Goal: Transaction & Acquisition: Purchase product/service

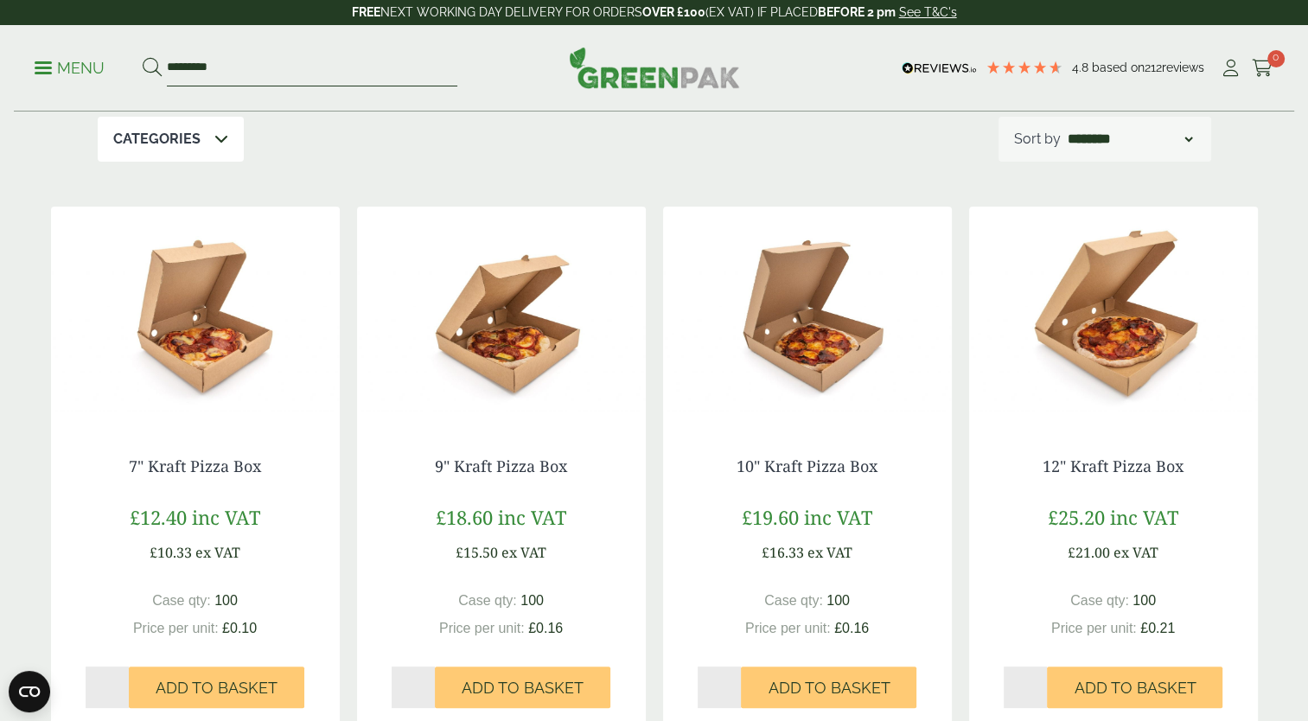
click at [241, 60] on input "*********" at bounding box center [312, 68] width 290 height 36
type input "*"
type input "***"
click at [143, 57] on button at bounding box center [152, 68] width 19 height 22
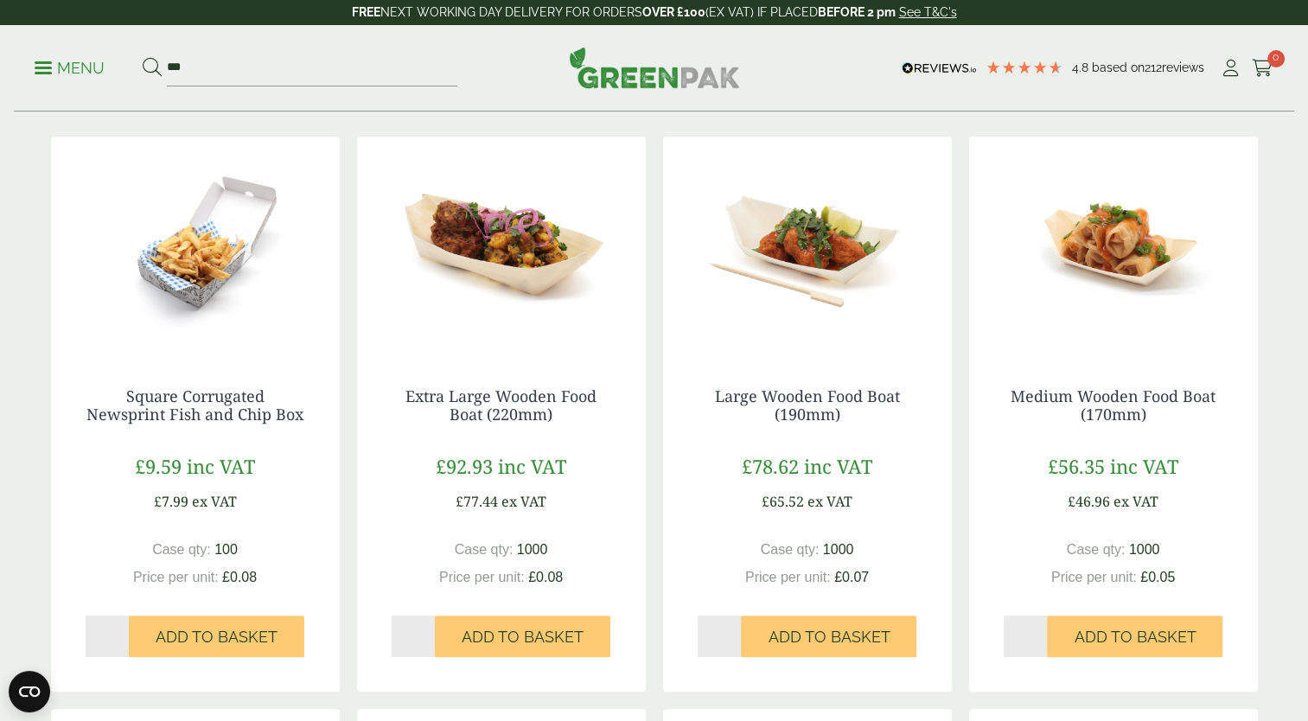
scroll to position [80, 0]
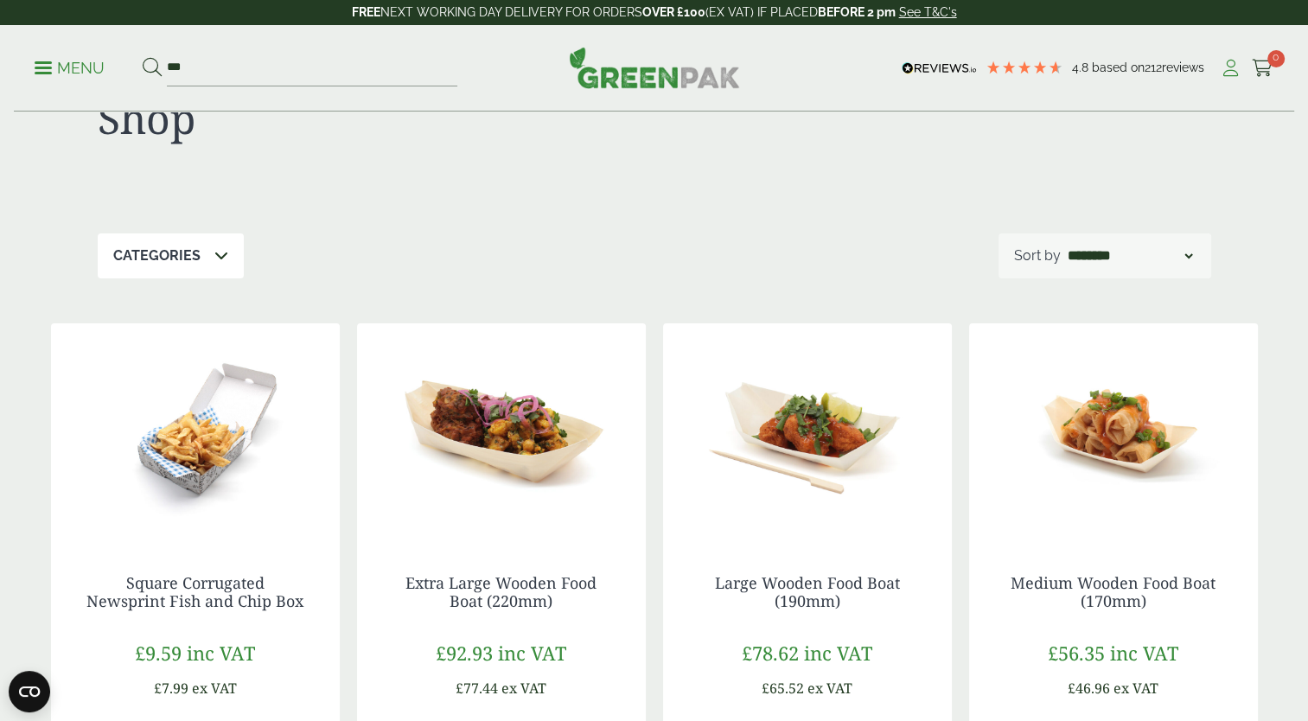
click at [1229, 72] on icon at bounding box center [1231, 68] width 22 height 17
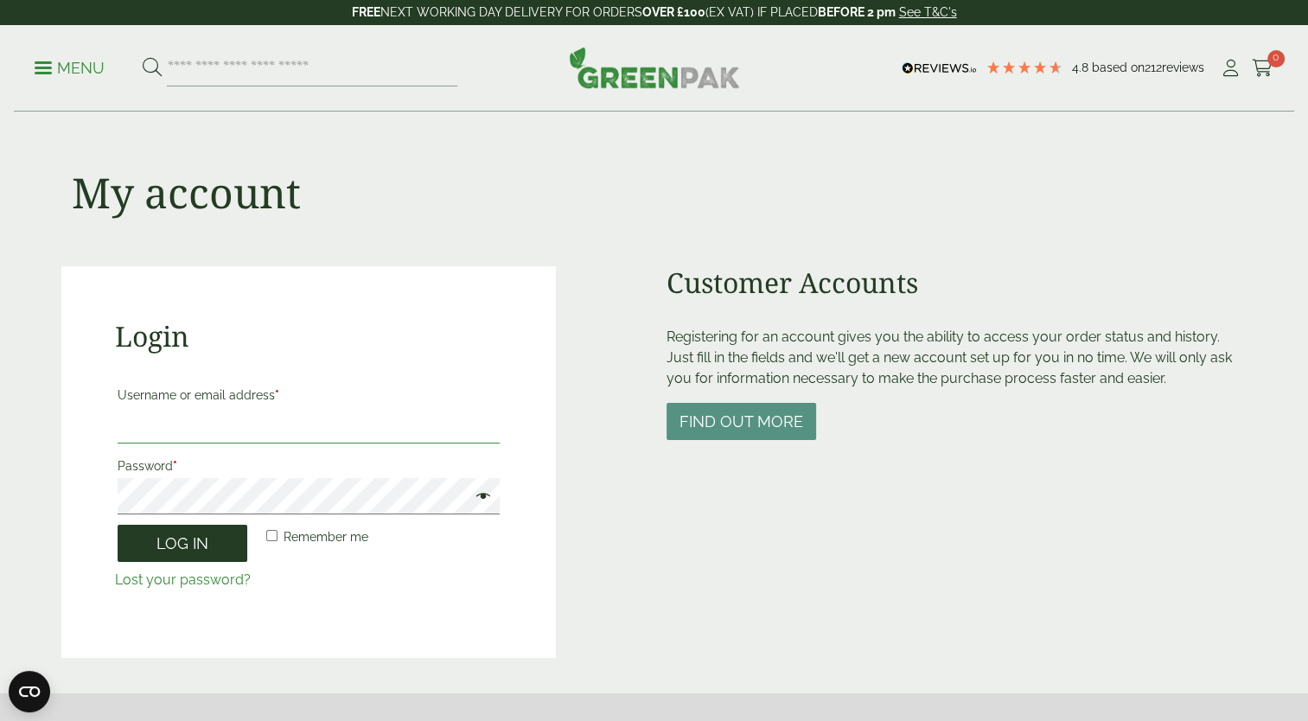
type input "**********"
click at [175, 542] on button "Log in" at bounding box center [183, 543] width 130 height 37
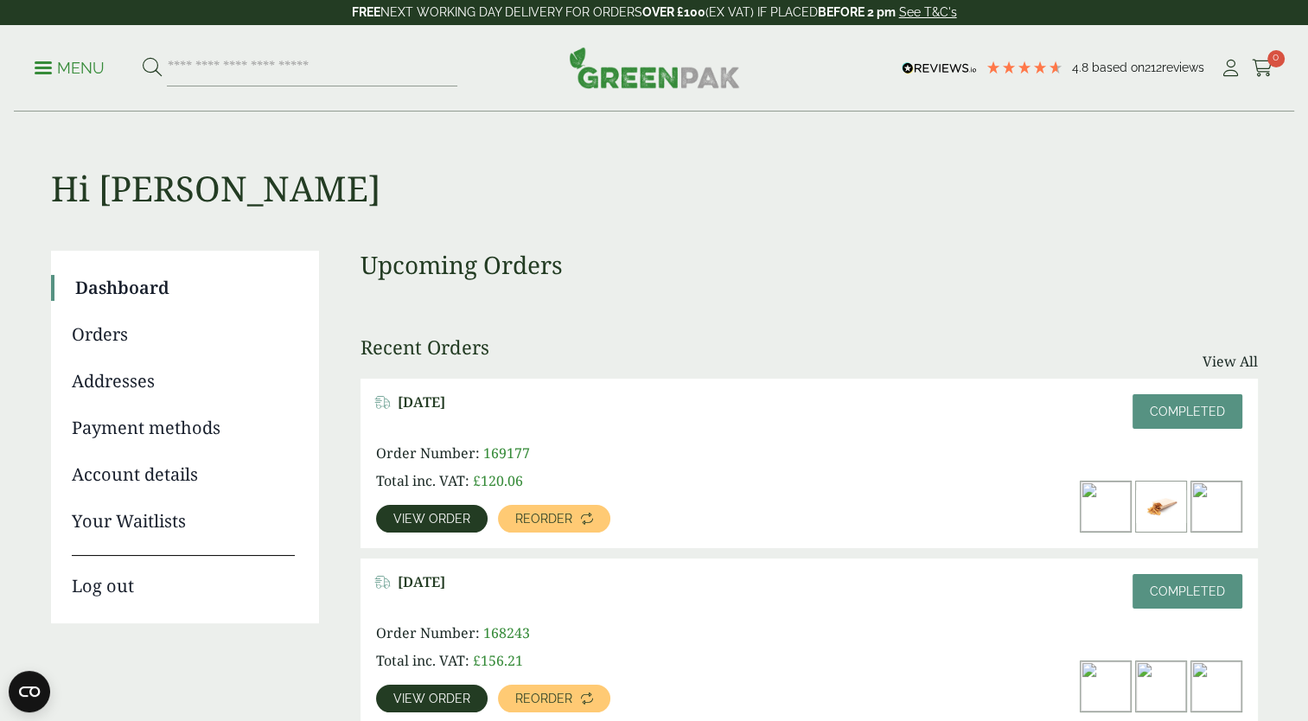
click at [1167, 505] on img at bounding box center [1161, 507] width 50 height 50
click at [412, 515] on span "View order" at bounding box center [431, 519] width 77 height 12
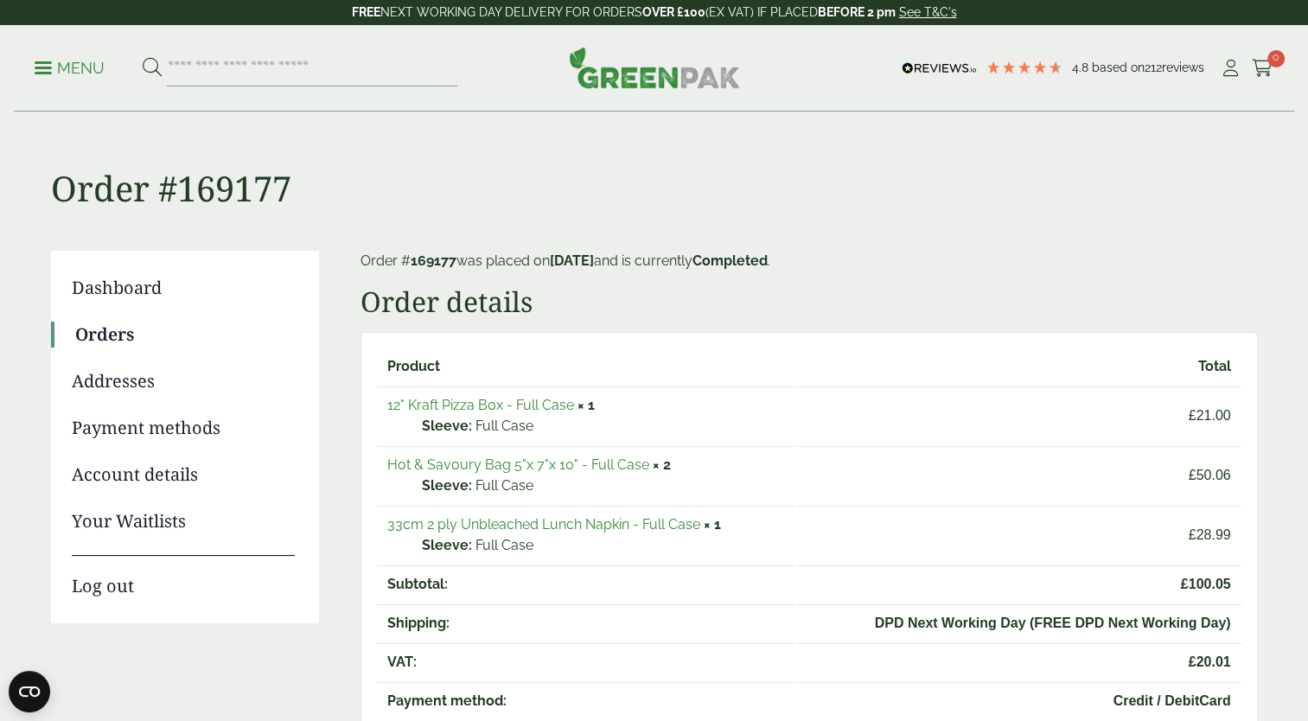
click at [472, 464] on link "Hot & Savoury Bag 5"x 7"x 10" - Full Case" at bounding box center [518, 464] width 262 height 16
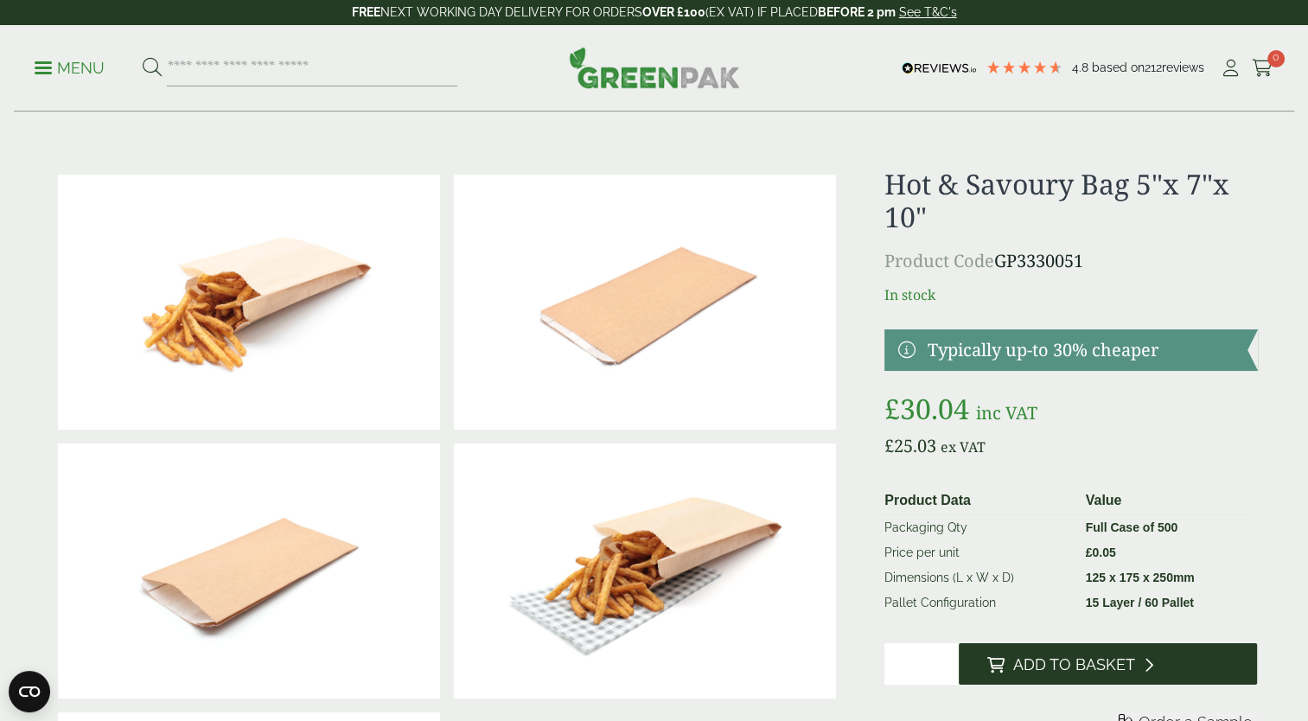
click at [1069, 665] on span "Add to Basket" at bounding box center [1073, 664] width 122 height 19
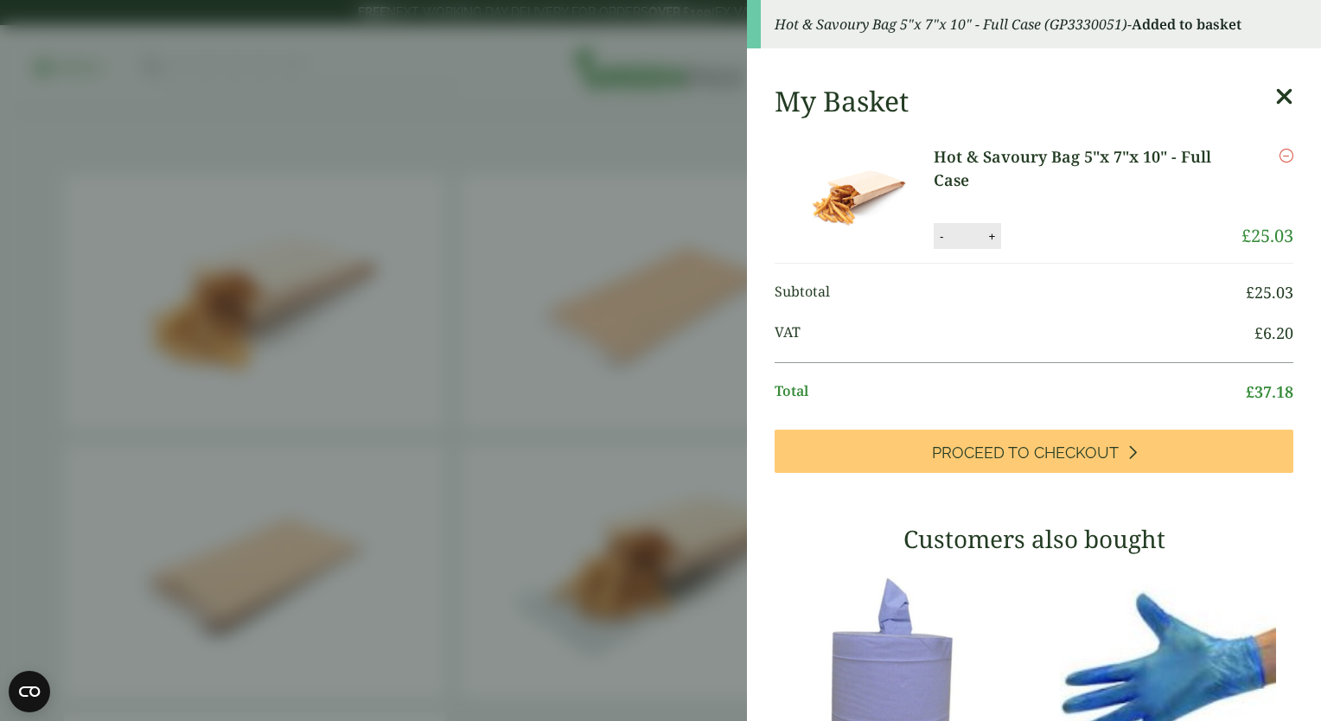
click at [1275, 93] on icon at bounding box center [1284, 97] width 18 height 24
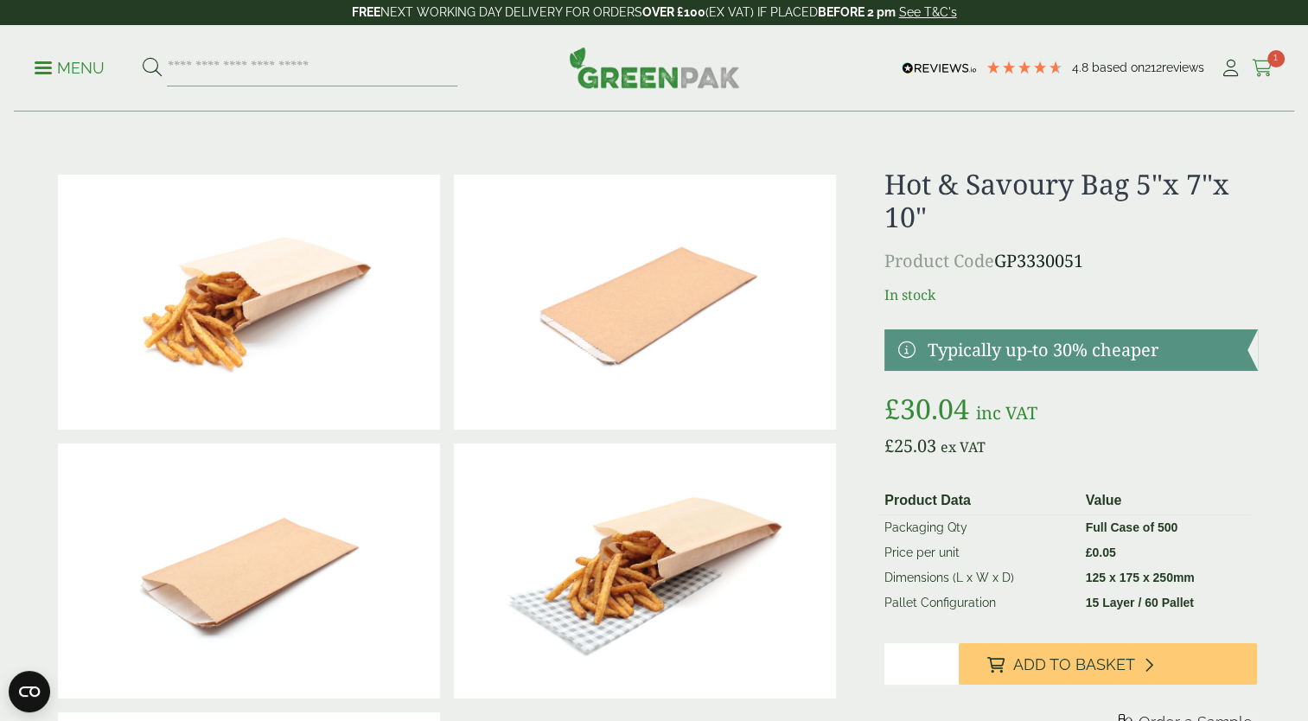
click at [1267, 62] on span "1" at bounding box center [1275, 58] width 17 height 17
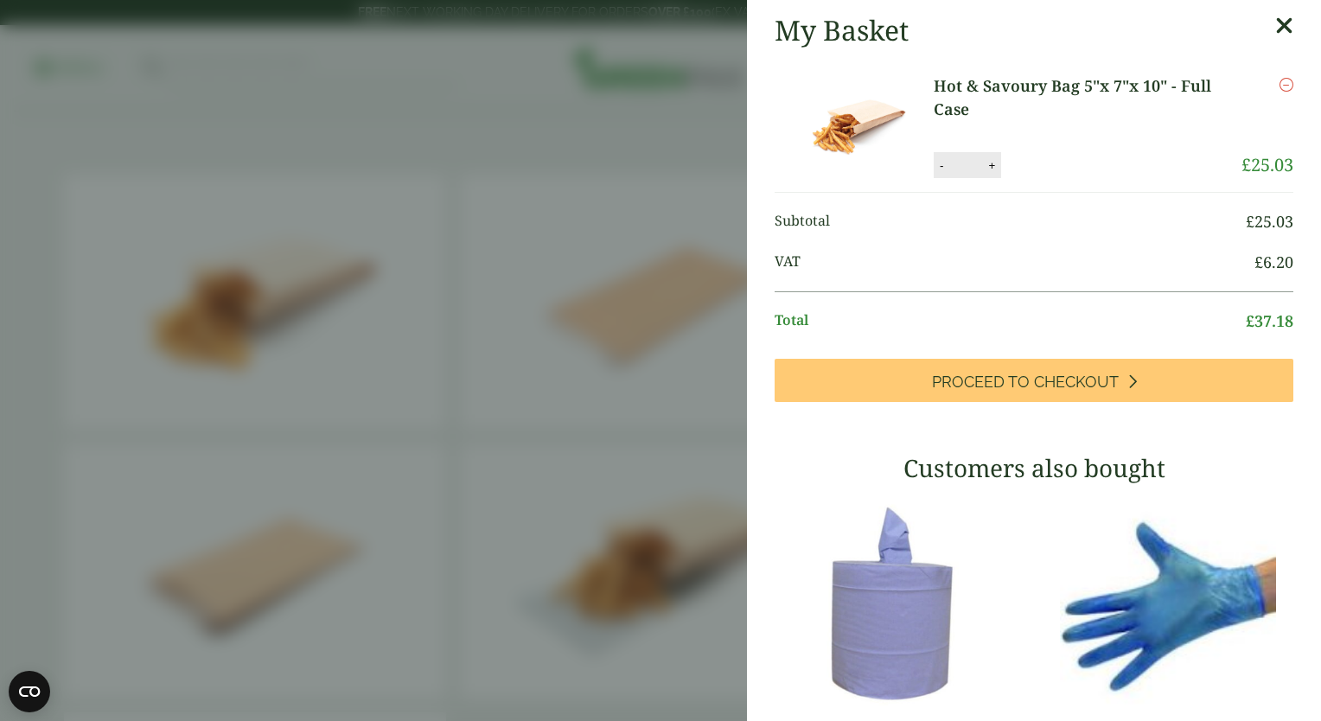
click at [1275, 29] on icon at bounding box center [1284, 26] width 18 height 24
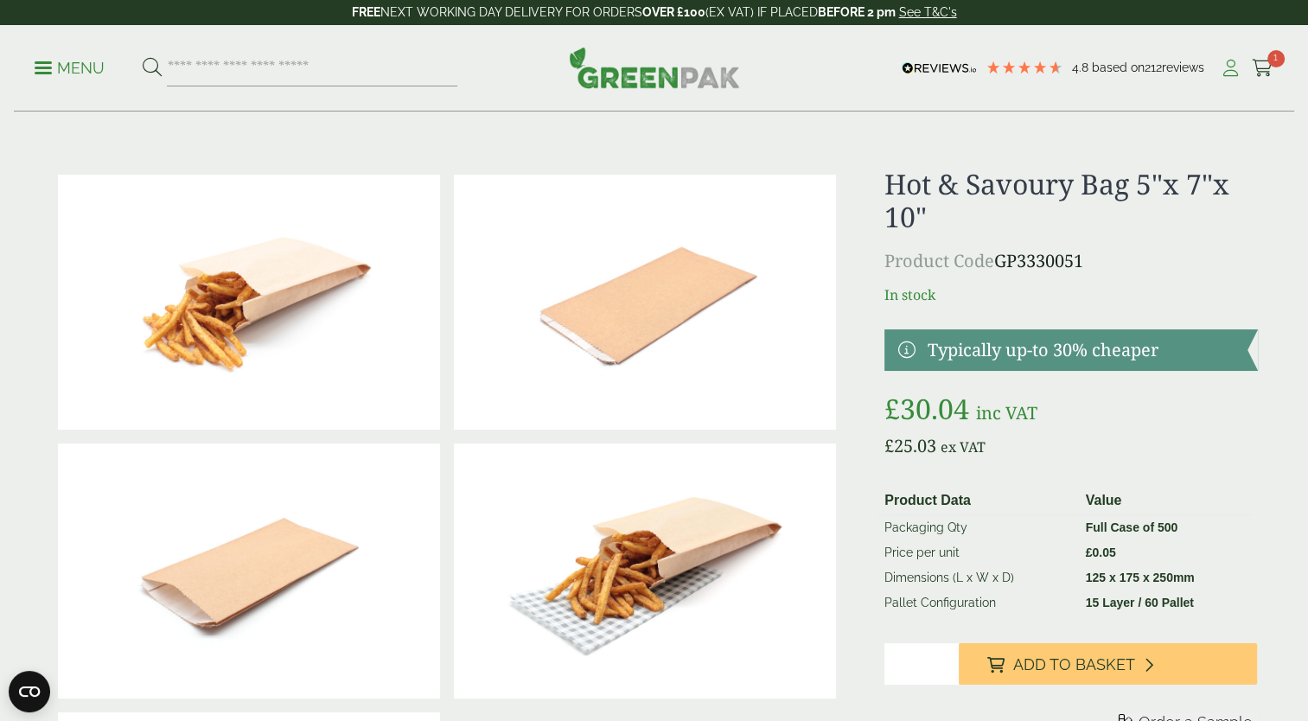
click at [1230, 68] on icon at bounding box center [1231, 68] width 22 height 17
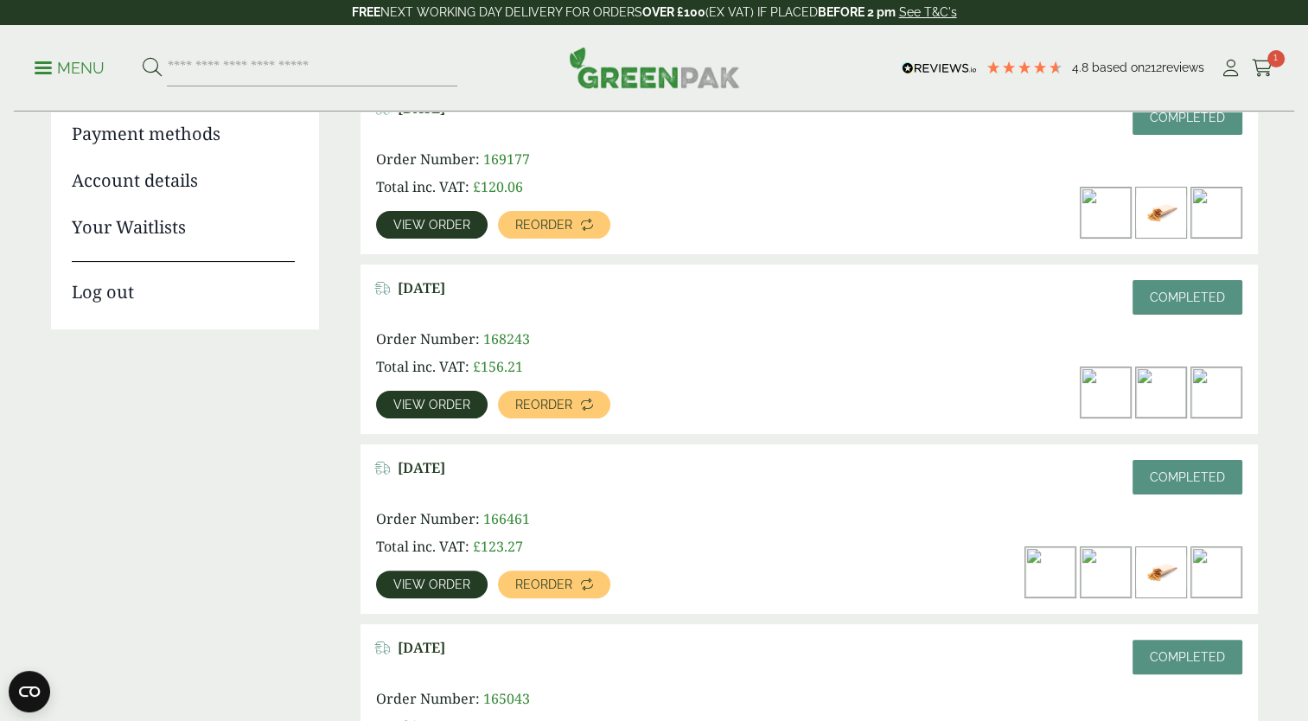
scroll to position [443, 0]
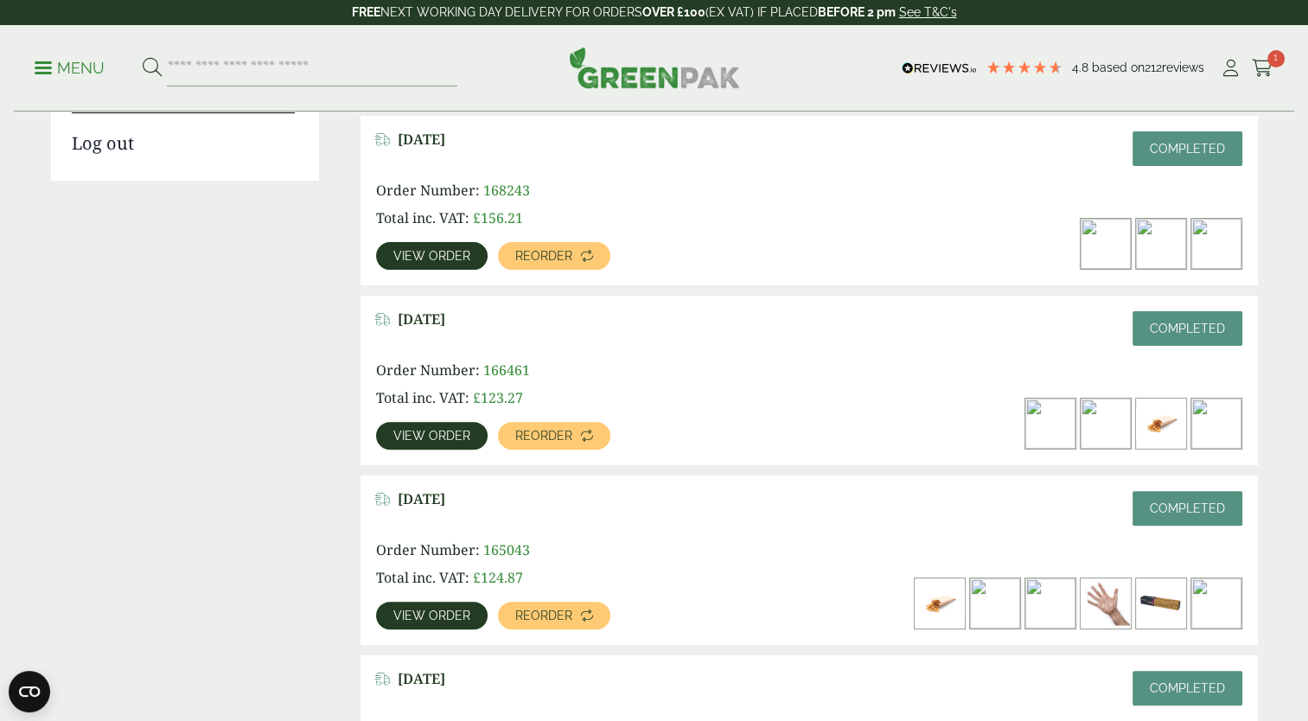
click at [422, 623] on link "View order" at bounding box center [432, 616] width 112 height 28
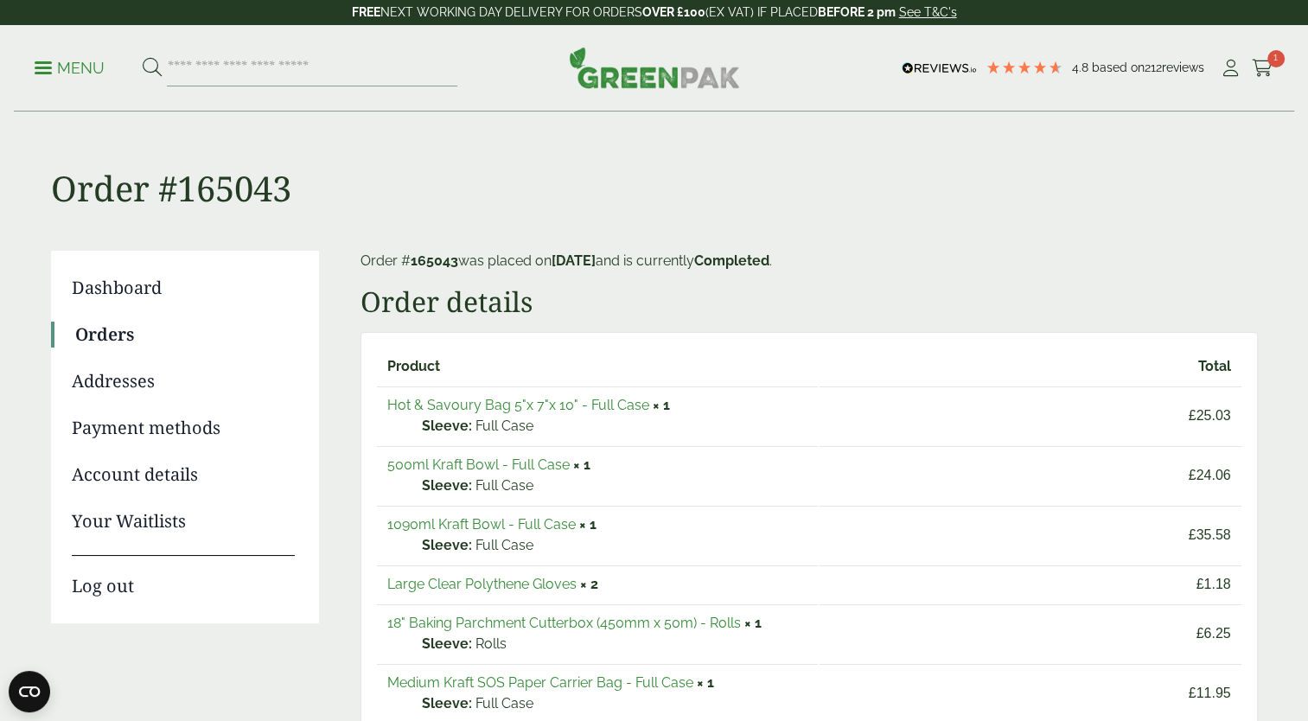
click at [460, 462] on link "500ml Kraft Bowl - Full Case" at bounding box center [478, 464] width 182 height 16
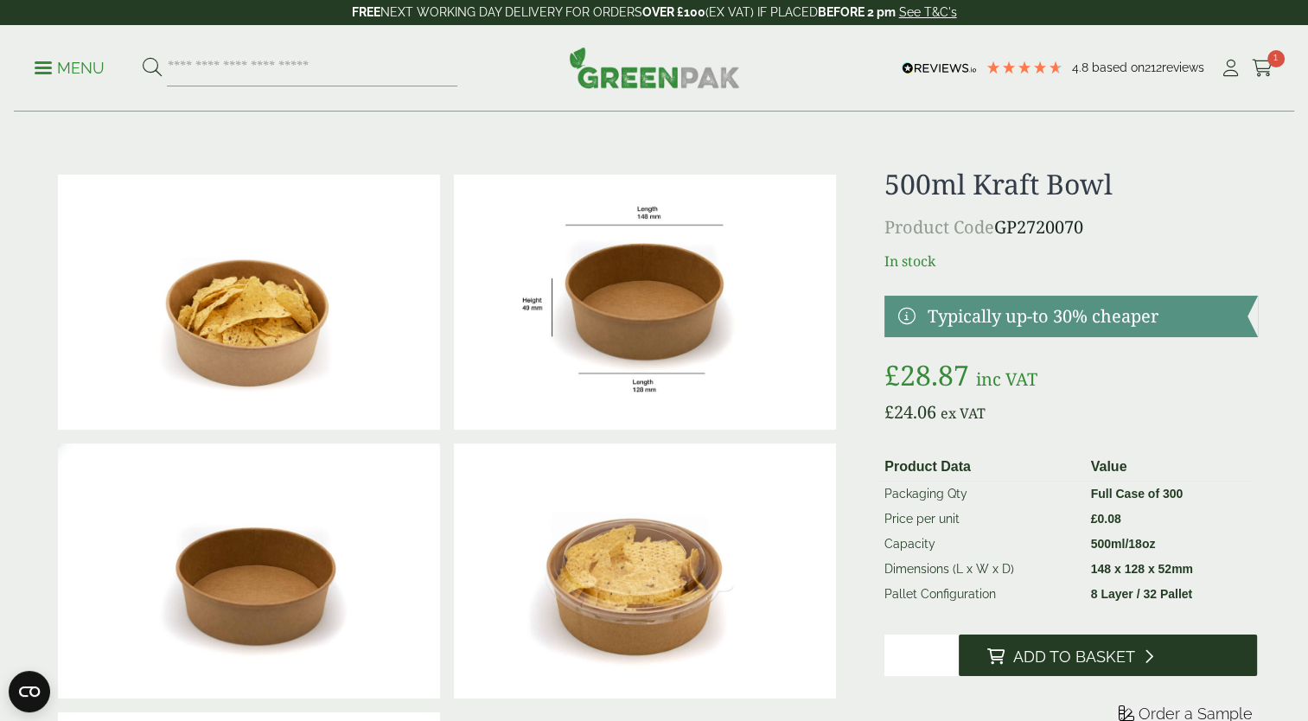
click at [1081, 648] on span "Add to Basket" at bounding box center [1073, 657] width 122 height 19
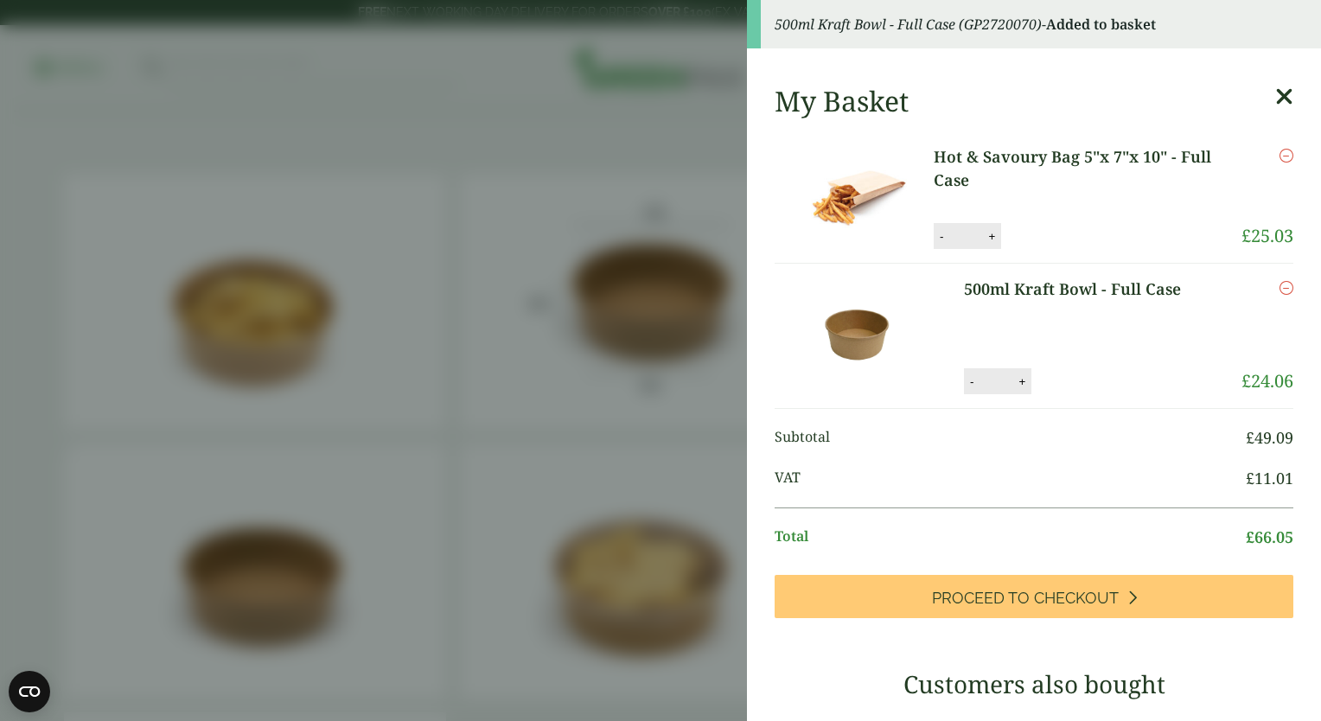
click at [1275, 92] on icon at bounding box center [1284, 97] width 18 height 24
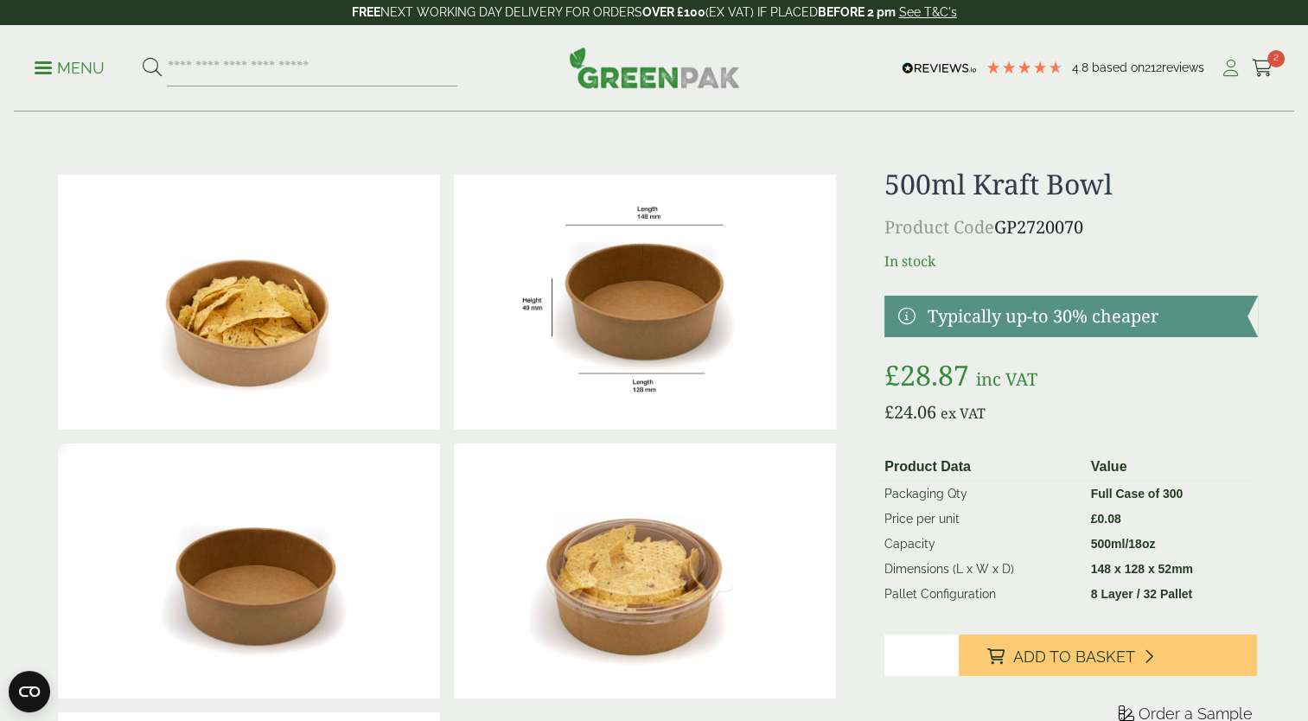
click at [1228, 64] on icon at bounding box center [1231, 68] width 22 height 17
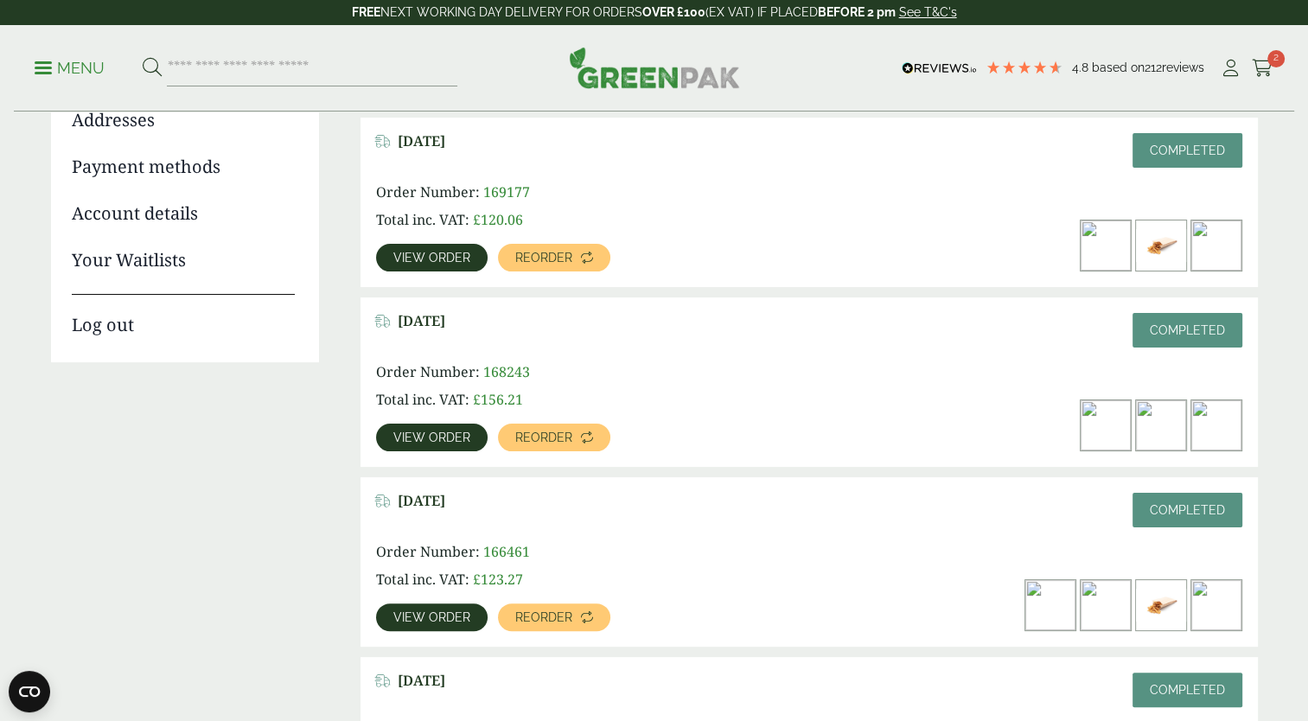
scroll to position [266, 0]
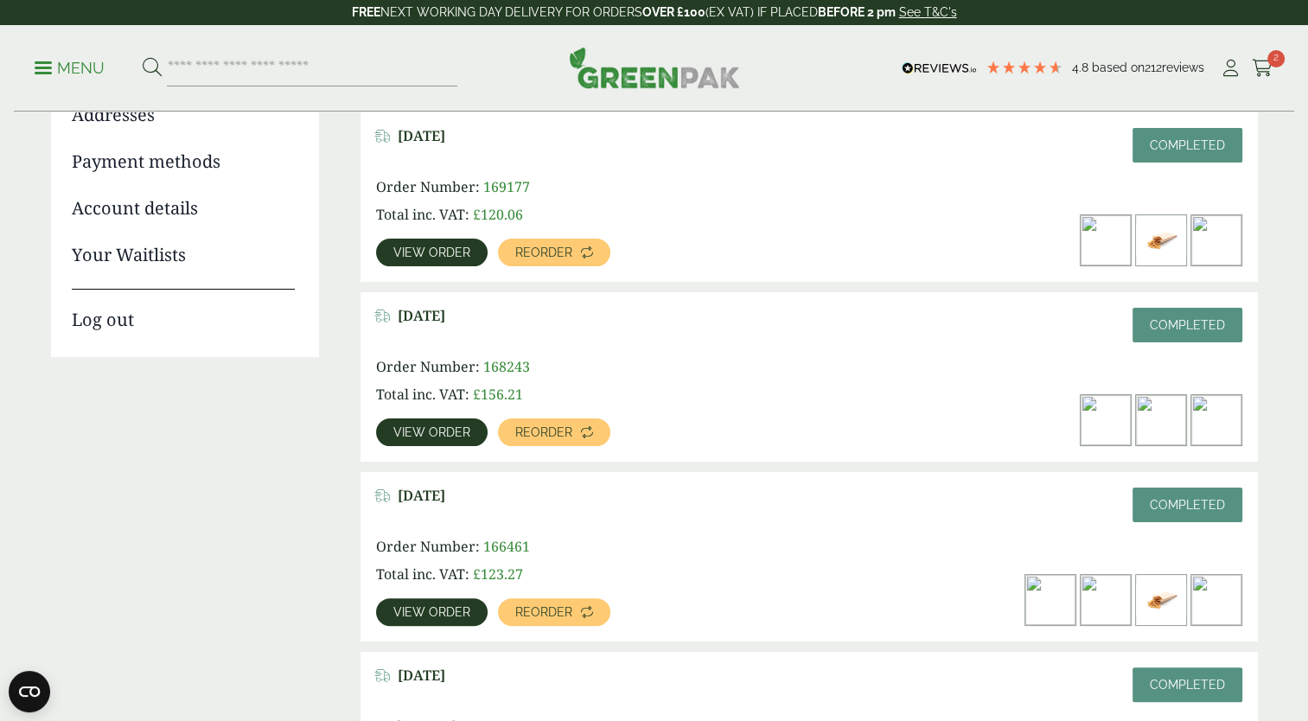
click at [447, 426] on span "View order" at bounding box center [431, 432] width 77 height 12
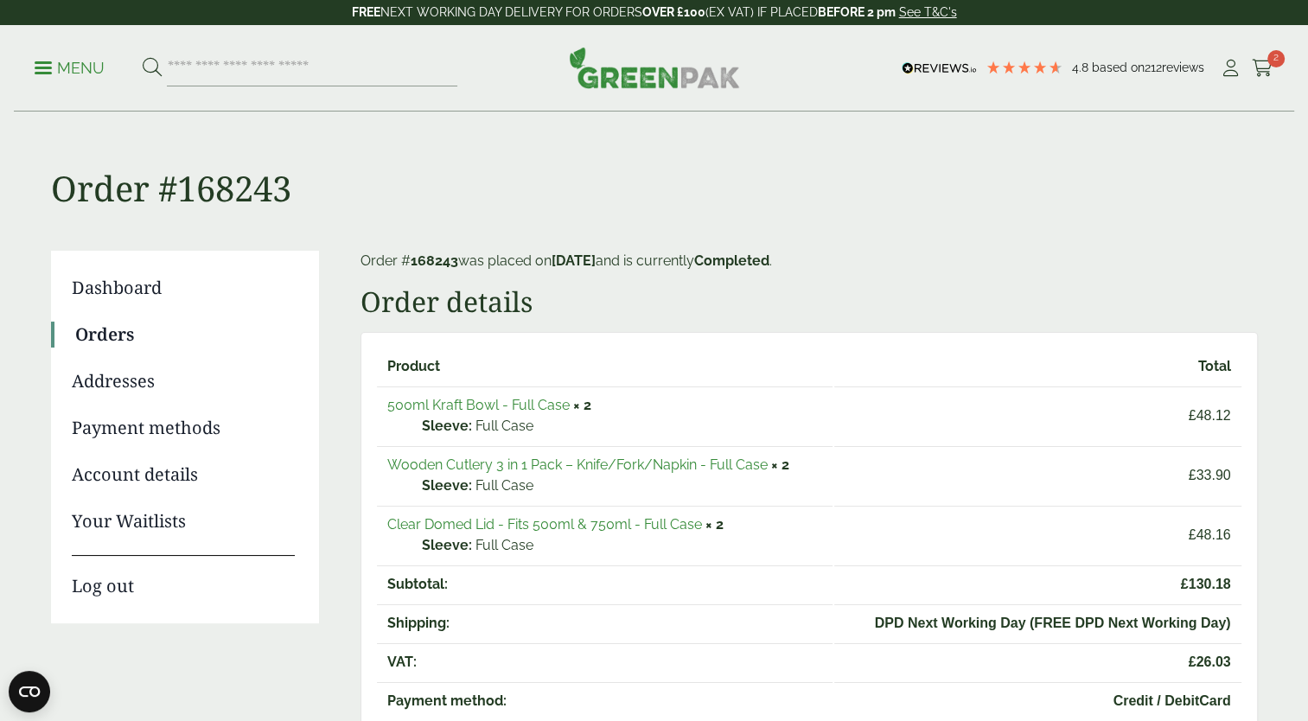
click at [418, 526] on link "Clear Domed Lid - Fits 500ml & 750ml - Full Case" at bounding box center [544, 524] width 315 height 16
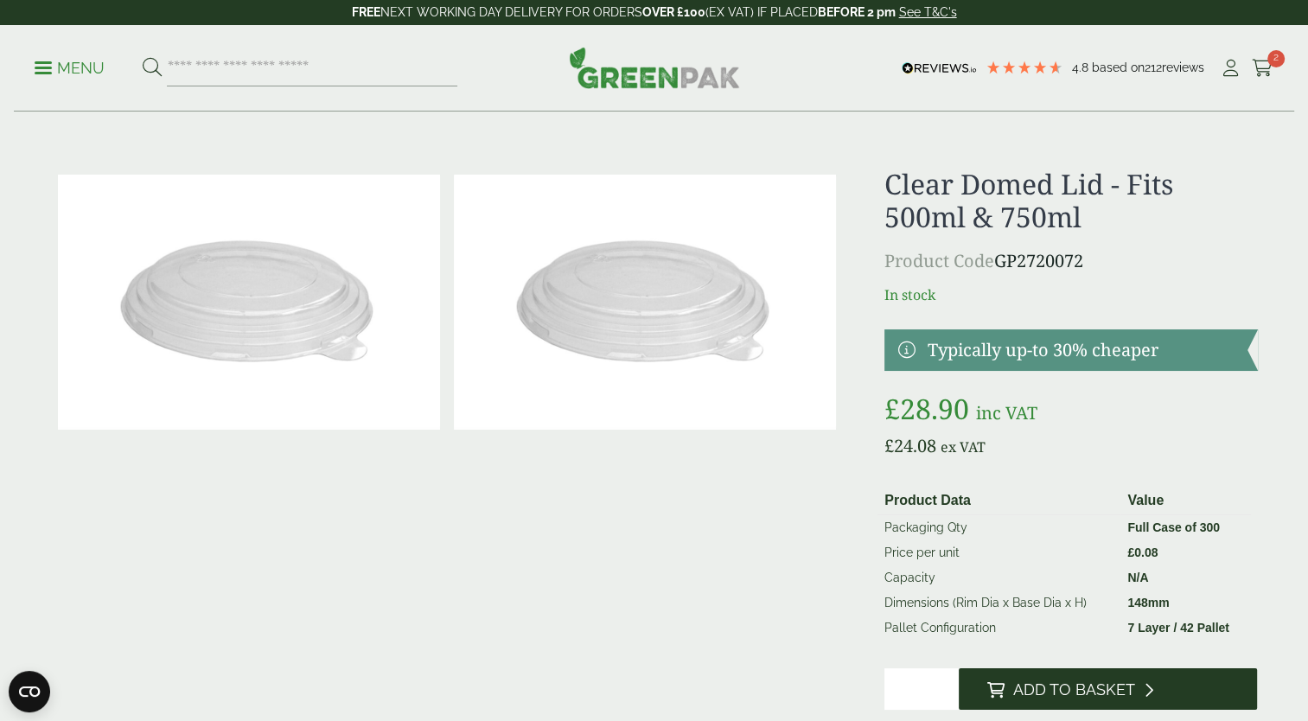
click at [1075, 681] on span "Add to Basket" at bounding box center [1073, 689] width 122 height 19
